Goal: Information Seeking & Learning: Learn about a topic

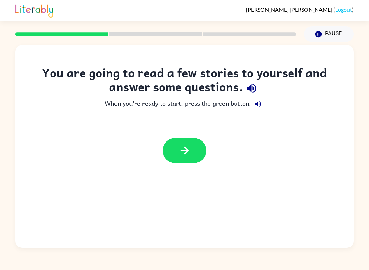
scroll to position [2, 0]
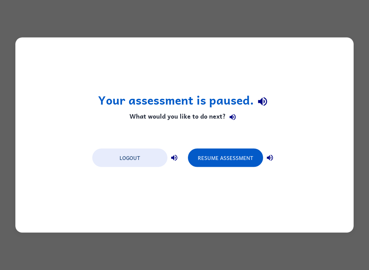
click at [231, 165] on button "Resume Assessment" at bounding box center [225, 158] width 75 height 18
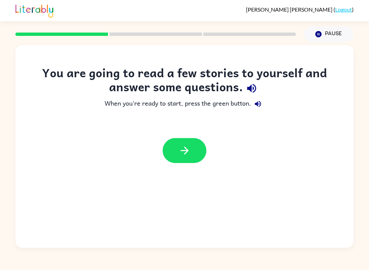
click at [178, 158] on button "button" at bounding box center [185, 150] width 44 height 25
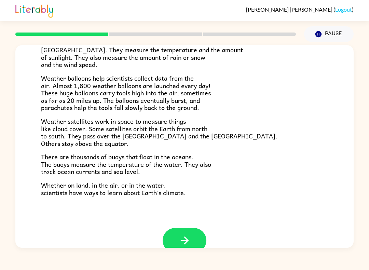
scroll to position [168, 0]
click at [179, 234] on icon "button" at bounding box center [185, 240] width 12 height 12
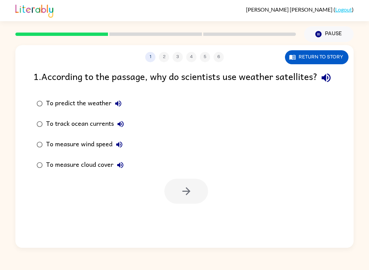
click at [353, 60] on div "1 2 3 4 5 6" at bounding box center [184, 57] width 338 height 10
click at [332, 49] on div "1 2 3 4 5 6 Return to story" at bounding box center [184, 53] width 338 height 17
click at [331, 54] on button "Return to story" at bounding box center [317, 57] width 64 height 14
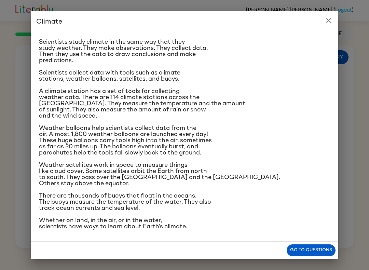
scroll to position [82, 0]
click at [292, 254] on button "Go to questions" at bounding box center [311, 250] width 49 height 12
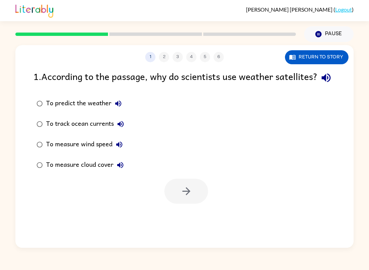
click at [178, 204] on div at bounding box center [186, 191] width 44 height 25
click at [193, 204] on div at bounding box center [186, 191] width 44 height 25
click at [192, 204] on div at bounding box center [186, 191] width 44 height 25
click at [334, 58] on button "Return to story" at bounding box center [317, 57] width 64 height 14
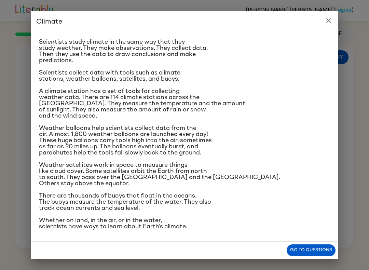
scroll to position [73, 0]
click at [316, 248] on button "Go to questions" at bounding box center [311, 250] width 49 height 12
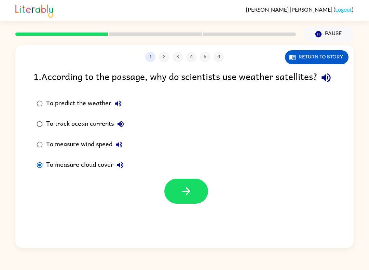
click at [191, 197] on icon "button" at bounding box center [186, 191] width 12 height 12
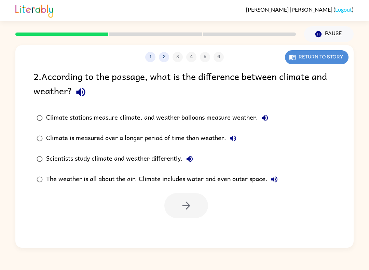
click at [321, 57] on button "Return to story" at bounding box center [317, 57] width 64 height 14
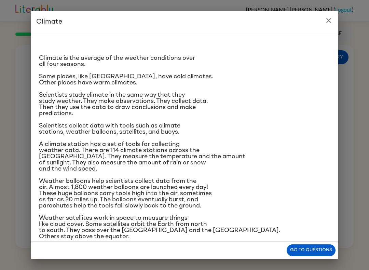
scroll to position [0, 0]
click at [320, 251] on button "Go to questions" at bounding box center [311, 250] width 49 height 12
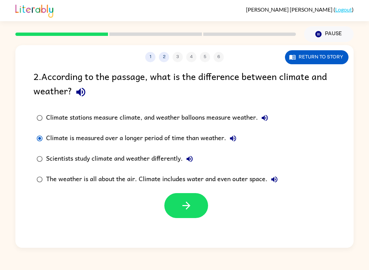
click at [177, 212] on button "button" at bounding box center [186, 205] width 44 height 25
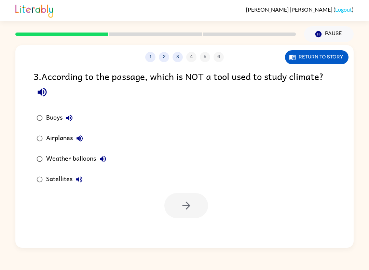
click at [336, 58] on button "Return to story" at bounding box center [317, 57] width 64 height 14
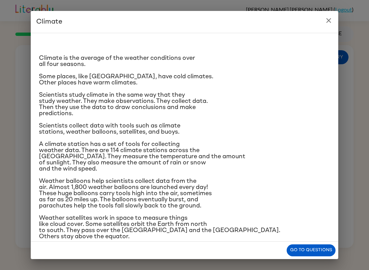
click at [311, 250] on button "Go to questions" at bounding box center [311, 250] width 49 height 12
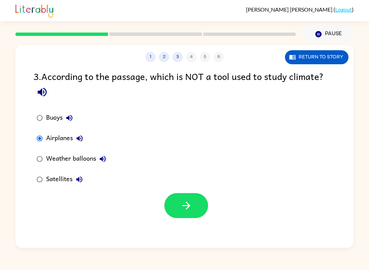
click at [180, 206] on icon "button" at bounding box center [186, 206] width 12 height 12
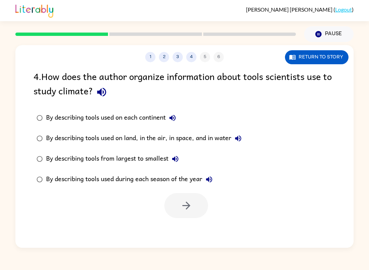
click at [326, 51] on button "Return to story" at bounding box center [317, 57] width 64 height 14
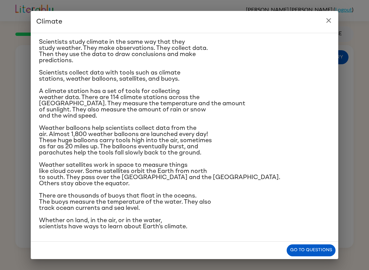
scroll to position [112, 0]
click at [315, 250] on button "Go to questions" at bounding box center [311, 250] width 49 height 12
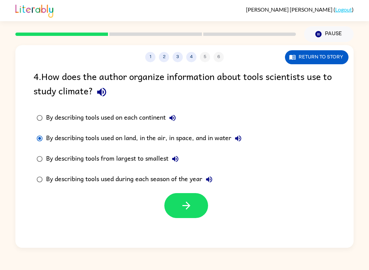
click at [188, 205] on icon "button" at bounding box center [186, 206] width 8 height 8
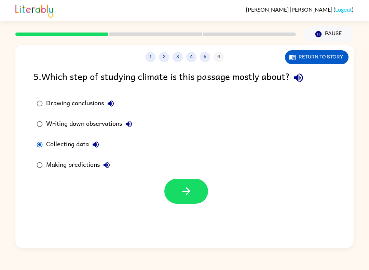
click at [202, 193] on button "button" at bounding box center [186, 191] width 44 height 25
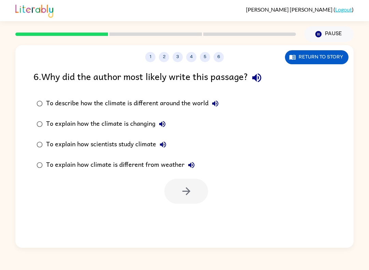
click at [41, 134] on label "To explain how the climate is changing" at bounding box center [128, 124] width 196 height 21
click at [36, 137] on label "To explain how scientists study climate" at bounding box center [128, 144] width 196 height 21
click at [185, 196] on icon "button" at bounding box center [186, 191] width 12 height 12
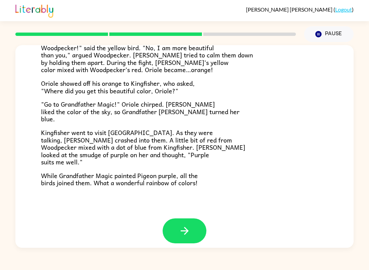
scroll to position [163, 0]
click at [191, 220] on button "button" at bounding box center [185, 230] width 44 height 25
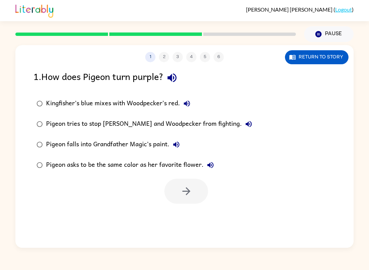
scroll to position [0, 0]
click at [301, 55] on button "Return to story" at bounding box center [317, 57] width 64 height 14
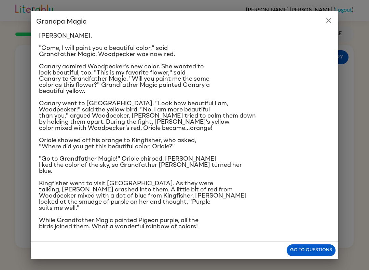
scroll to position [75, 0]
click at [309, 230] on p "While Grandfather Magic painted Pigeon purple, all the birds joined them. What …" at bounding box center [184, 223] width 291 height 12
click at [310, 254] on button "Go to questions" at bounding box center [311, 250] width 49 height 12
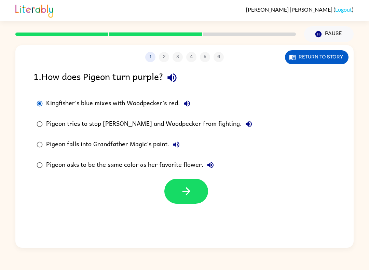
click at [192, 198] on button "button" at bounding box center [186, 191] width 44 height 25
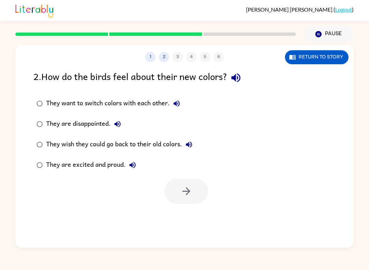
click at [336, 56] on button "Return to story" at bounding box center [317, 57] width 64 height 14
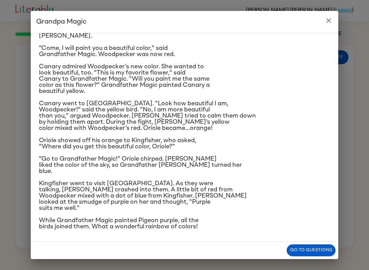
scroll to position [96, 0]
click at [317, 250] on button "Go to questions" at bounding box center [311, 250] width 49 height 12
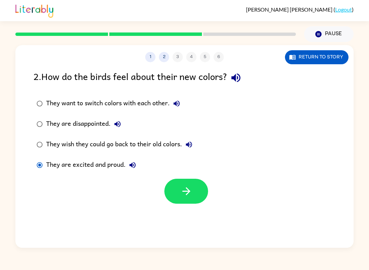
click at [181, 195] on icon "button" at bounding box center [186, 191] width 12 height 12
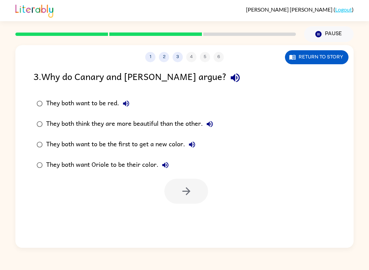
click at [41, 114] on label "They both want to be red." at bounding box center [125, 103] width 190 height 21
click at [178, 198] on button "button" at bounding box center [186, 191] width 44 height 25
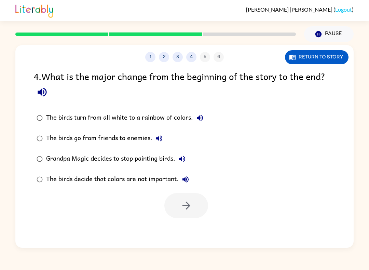
click at [50, 116] on div "The birds turn from all white to a rainbow of colors." at bounding box center [126, 118] width 161 height 14
click at [177, 203] on button "button" at bounding box center [186, 205] width 44 height 25
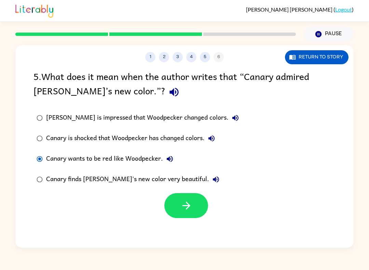
click at [180, 198] on button "button" at bounding box center [186, 205] width 44 height 25
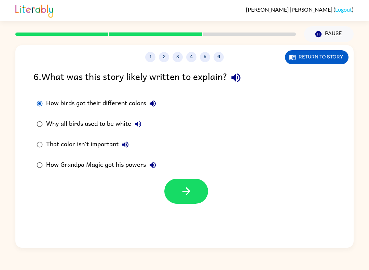
click at [186, 196] on icon "button" at bounding box center [186, 191] width 12 height 12
